Goal: Check status: Check status

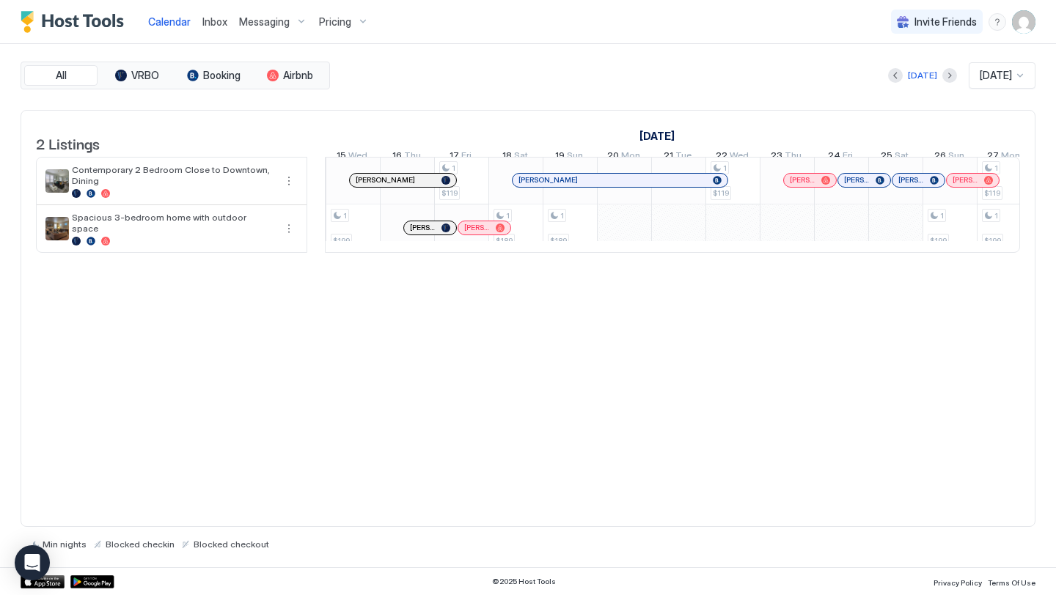
click at [625, 66] on div "[DATE] [DATE]" at bounding box center [684, 75] width 702 height 26
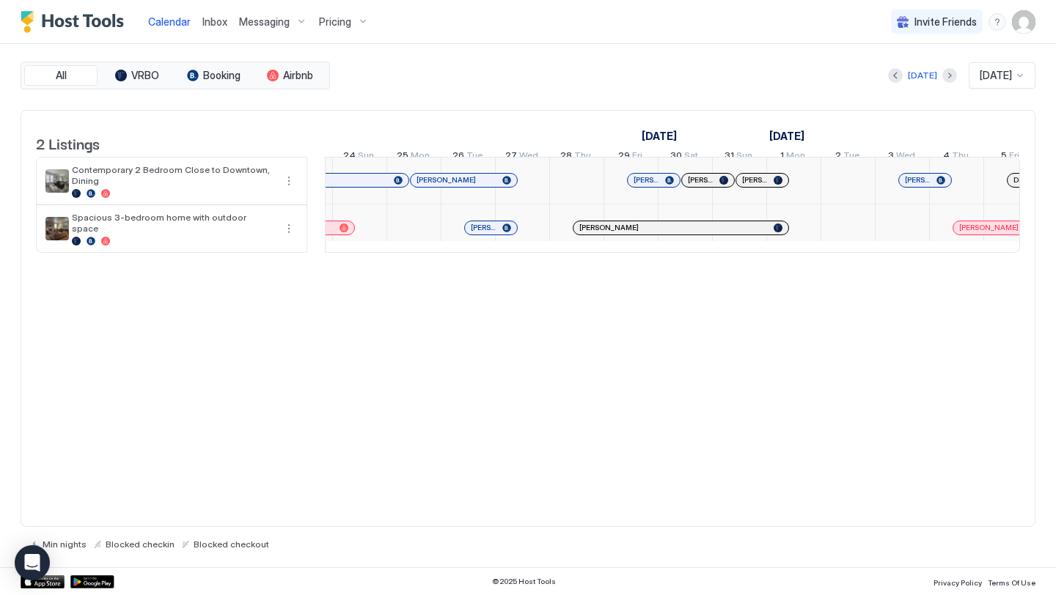
scroll to position [0, 1554]
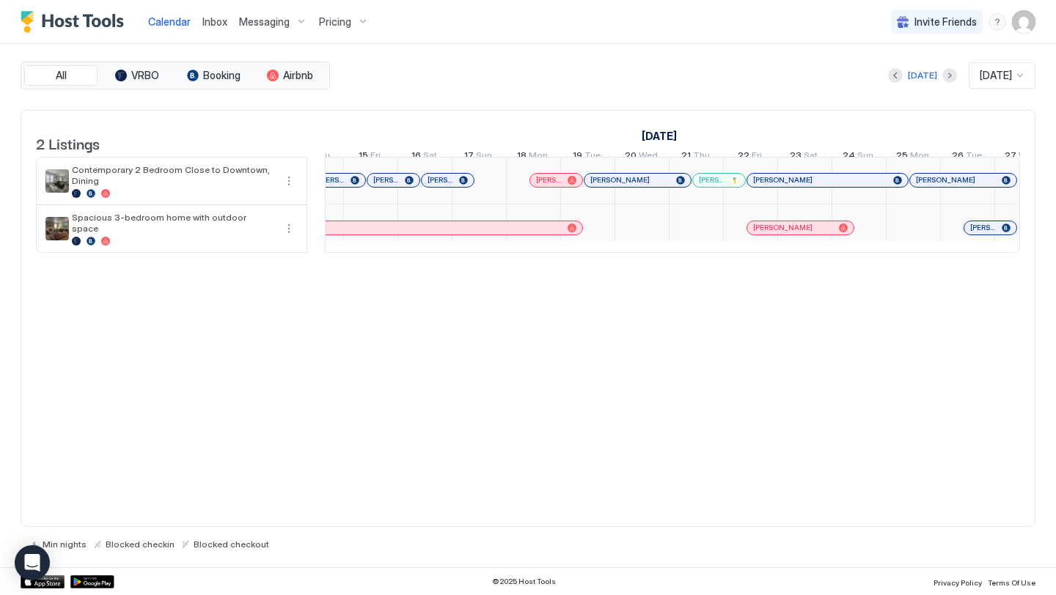
click at [440, 185] on span "[PERSON_NAME]" at bounding box center [440, 180] width 26 height 10
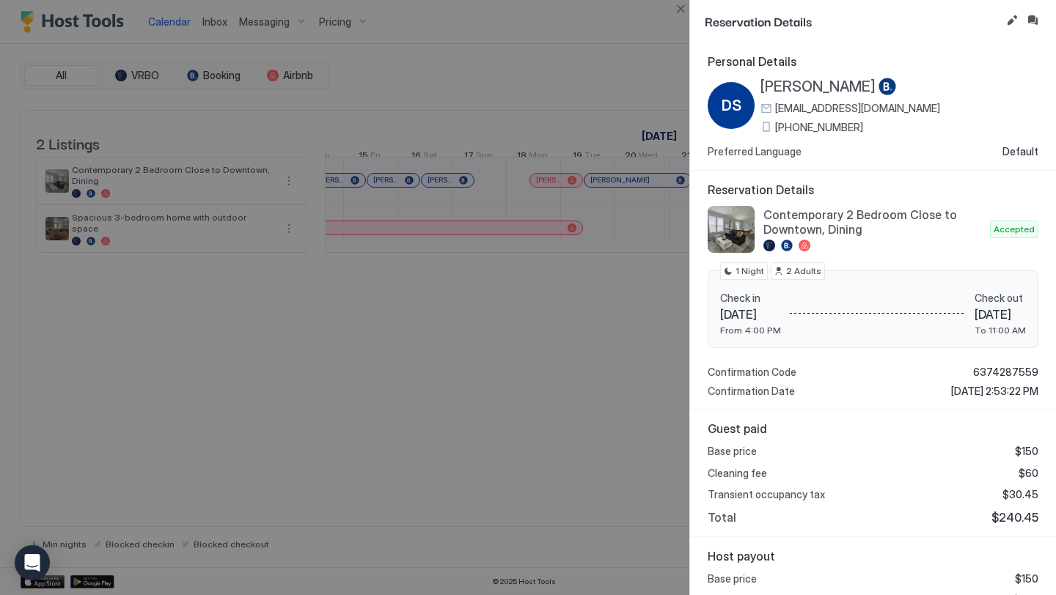
click at [555, 134] on div at bounding box center [528, 297] width 1056 height 595
click at [683, 8] on button "Close" at bounding box center [681, 9] width 18 height 18
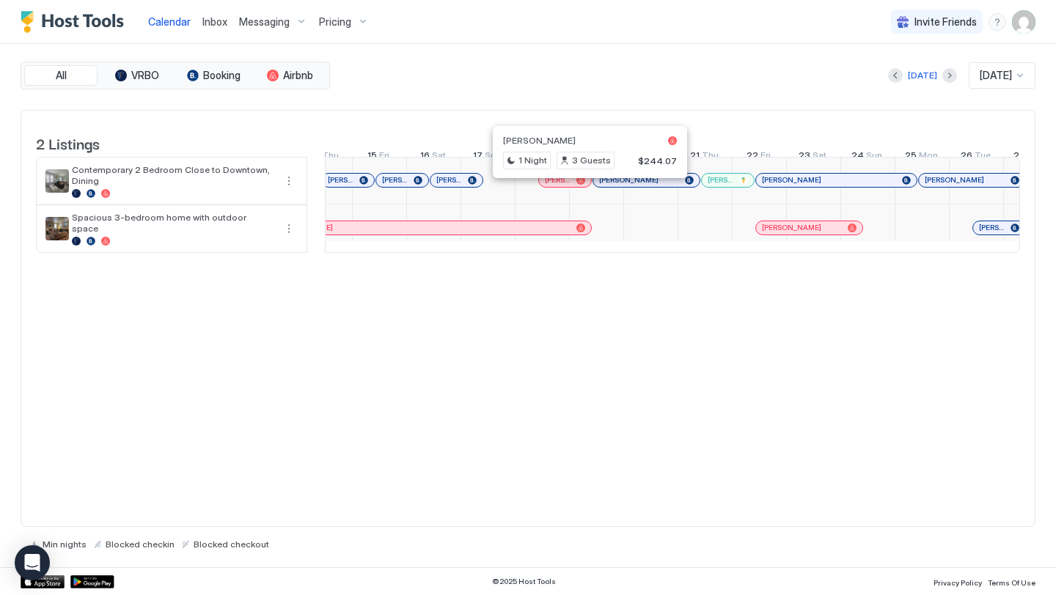
click at [515, 222] on div "[PERSON_NAME]" at bounding box center [406, 214] width 326 height 16
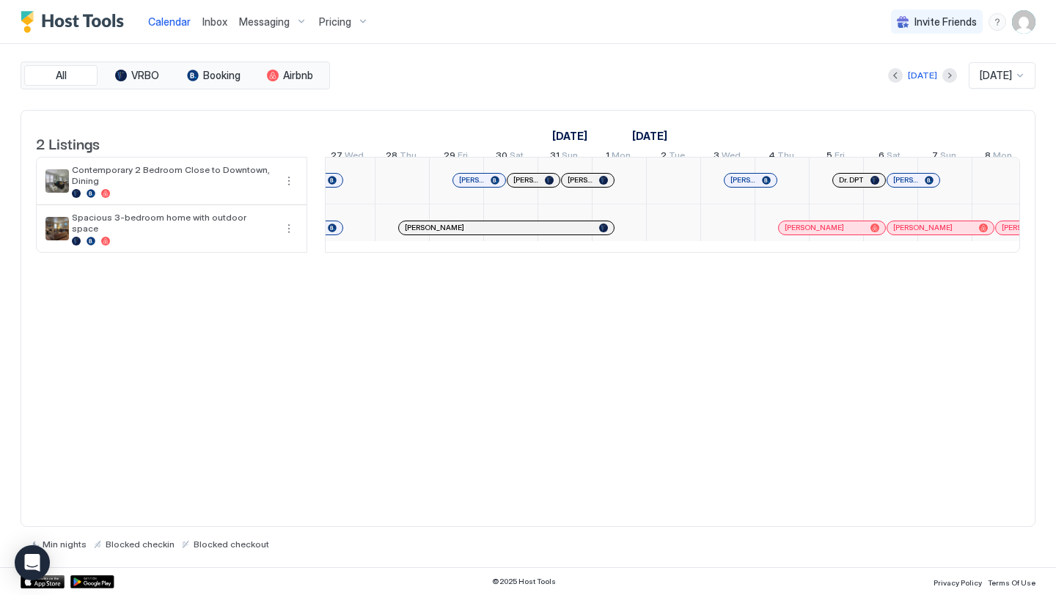
click at [703, 204] on div at bounding box center [728, 181] width 54 height 48
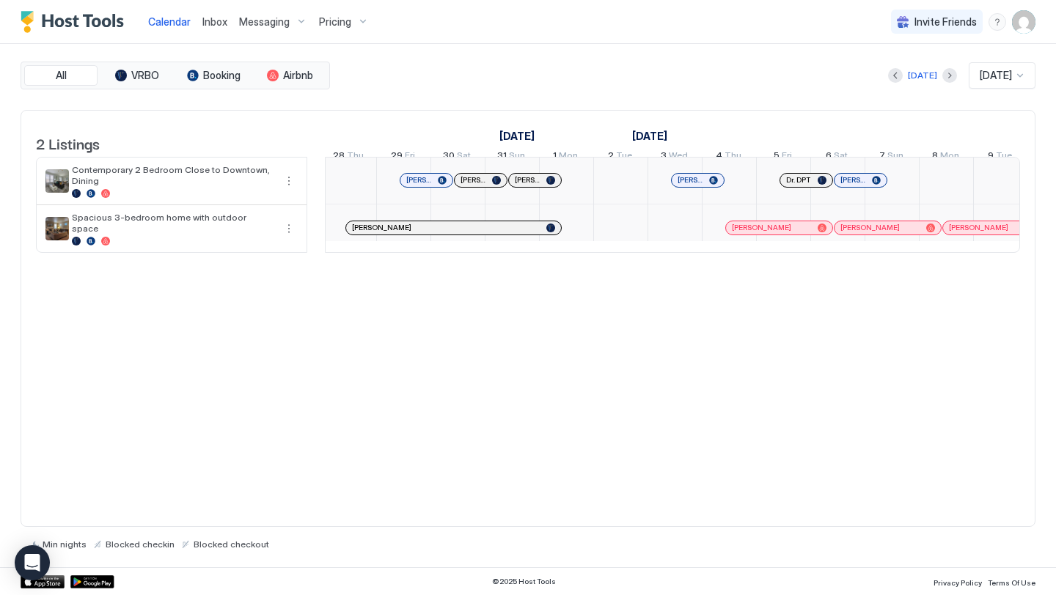
click at [643, 99] on div "All VRBO Booking Airbnb [DATE] [DATE] 2 Listings [DATE] [DATE] [DATE] 26 Sat 27…" at bounding box center [528, 306] width 1015 height 488
click at [738, 205] on div at bounding box center [729, 181] width 54 height 48
click at [829, 130] on div "[DATE]" at bounding box center [972, 135] width 868 height 21
click at [889, 197] on div at bounding box center [892, 181] width 54 height 48
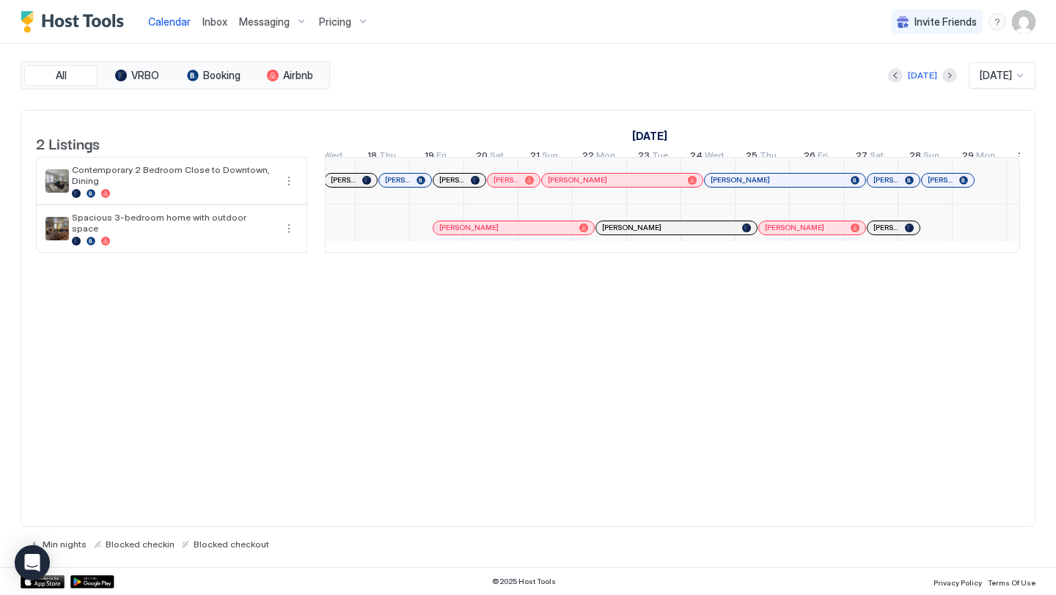
scroll to position [1, 1838]
